Goal: Task Accomplishment & Management: Manage account settings

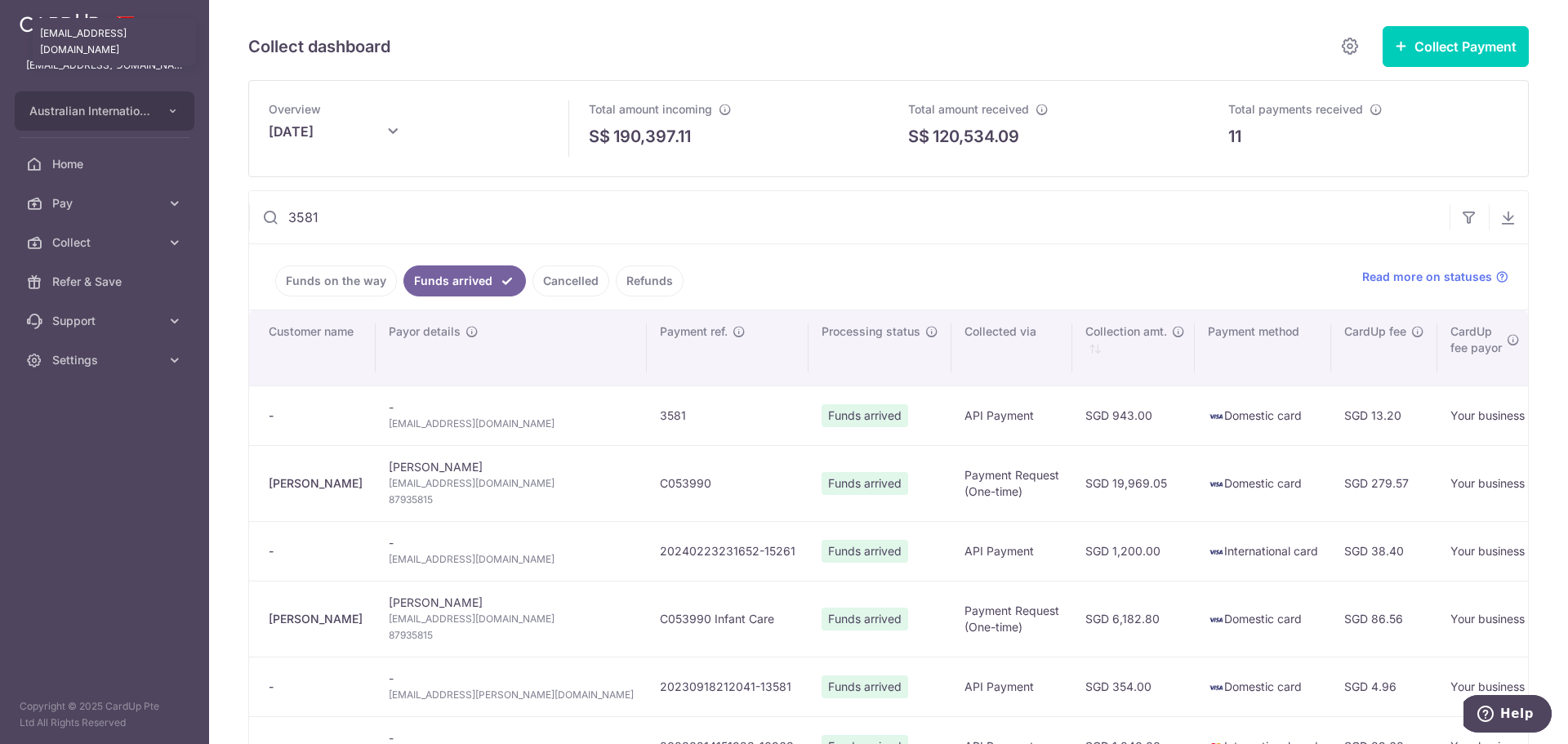
click at [91, 67] on p "carditho_sarcol@ais.com.sg" at bounding box center [104, 65] width 157 height 16
click at [158, 68] on p "carditho_sarcol@ais.com.sg" at bounding box center [104, 65] width 157 height 16
click at [161, 114] on button "Australian International School Pte Ltd" at bounding box center [104, 111] width 179 height 40
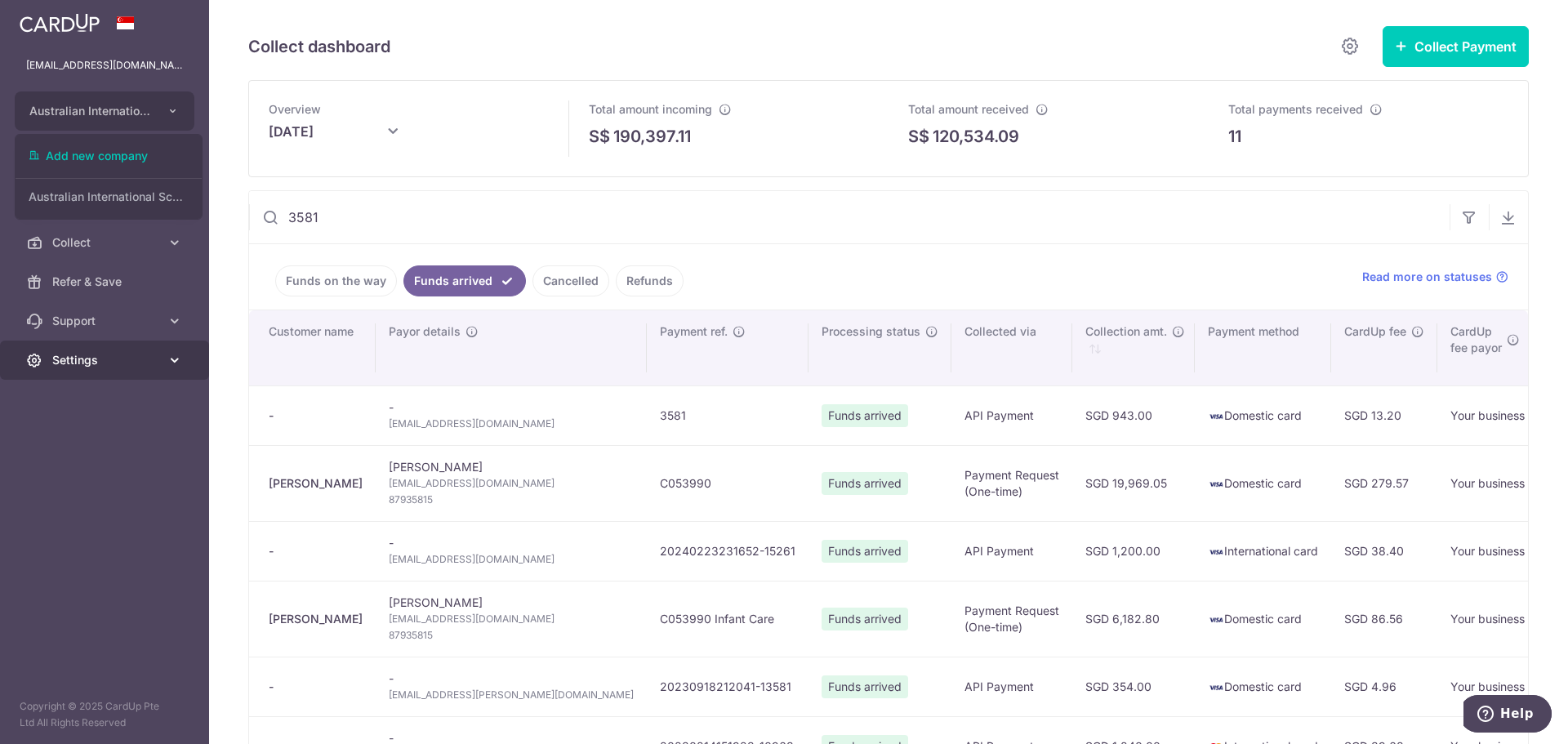
click at [95, 365] on span "Settings" at bounding box center [106, 360] width 108 height 16
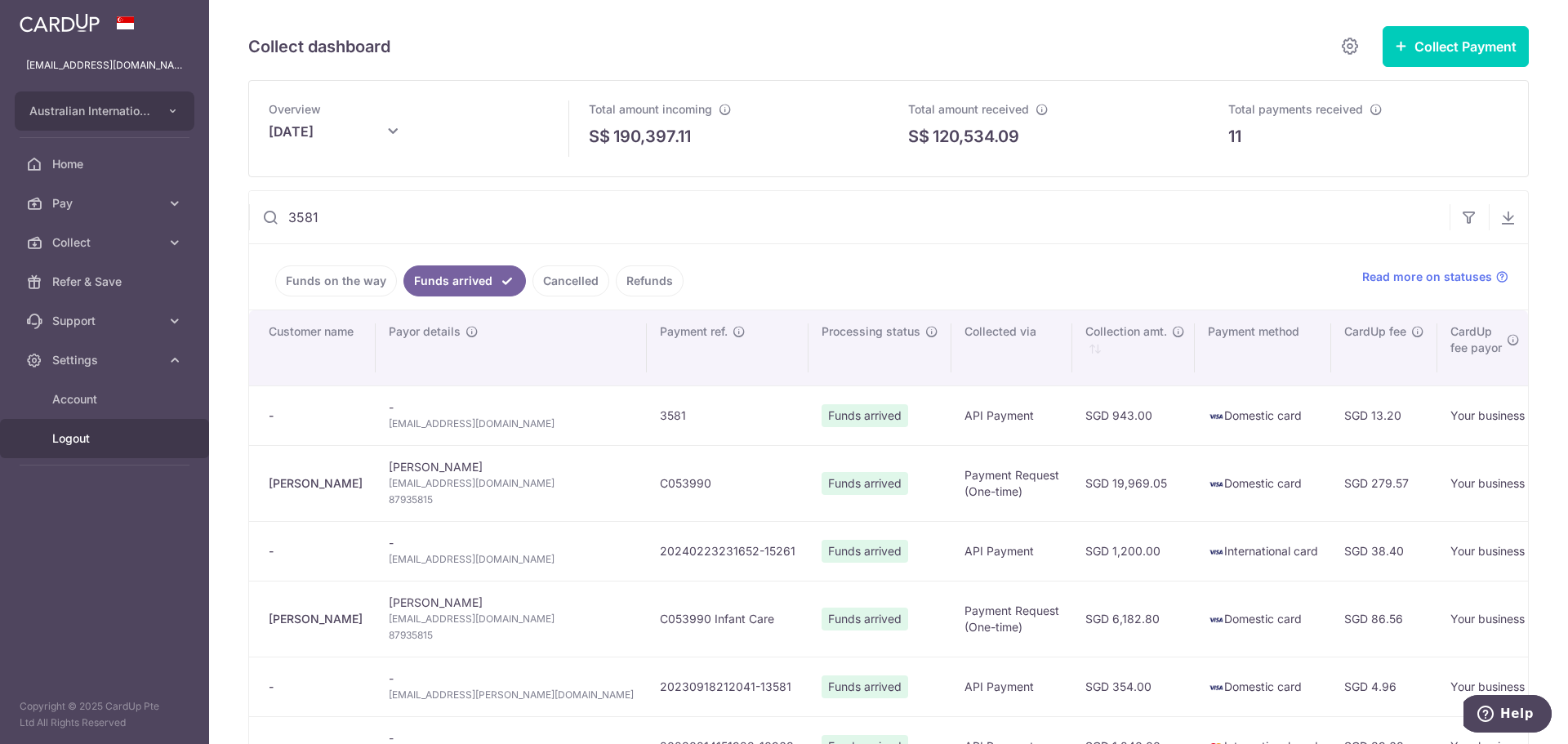
click at [73, 444] on span "Logout" at bounding box center [106, 438] width 108 height 16
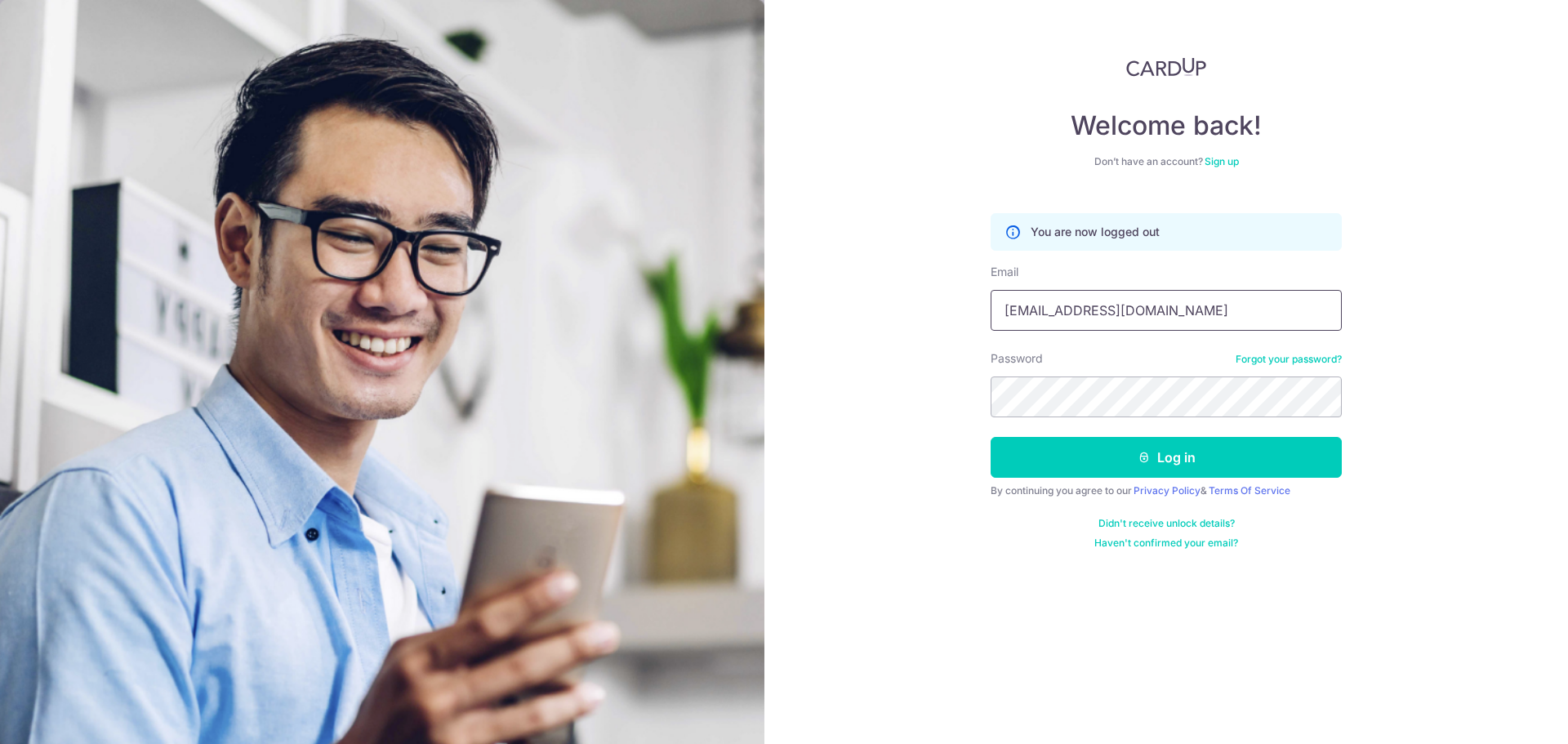
click at [1219, 320] on input "[EMAIL_ADDRESS][DOMAIN_NAME]" at bounding box center [1167, 310] width 351 height 41
type input "[EMAIL_ADDRESS][DOMAIN_NAME]"
click at [1089, 439] on button "Log in" at bounding box center [1167, 457] width 351 height 41
